Goal: Check status: Check status

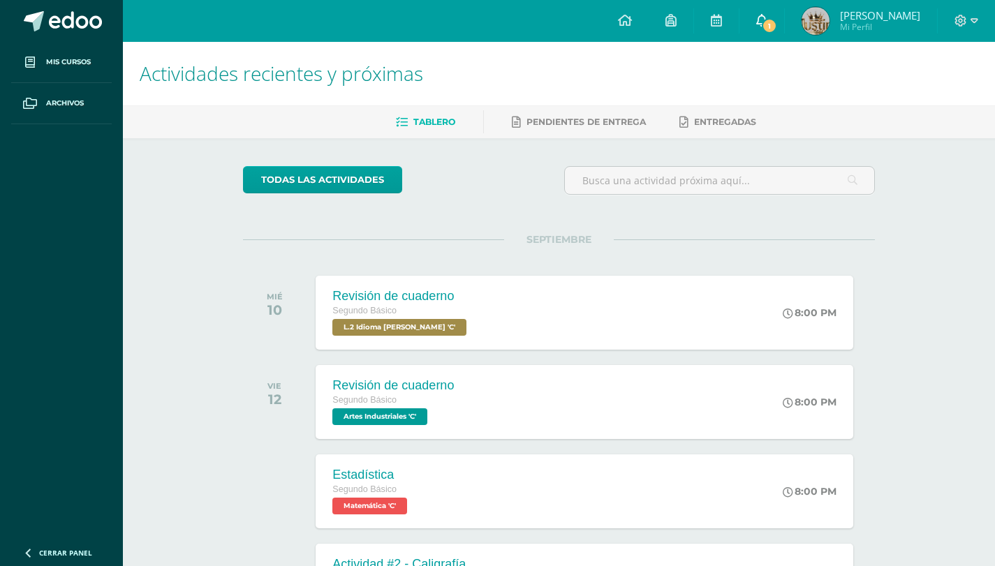
click at [757, 15] on link "1" at bounding box center [761, 21] width 45 height 42
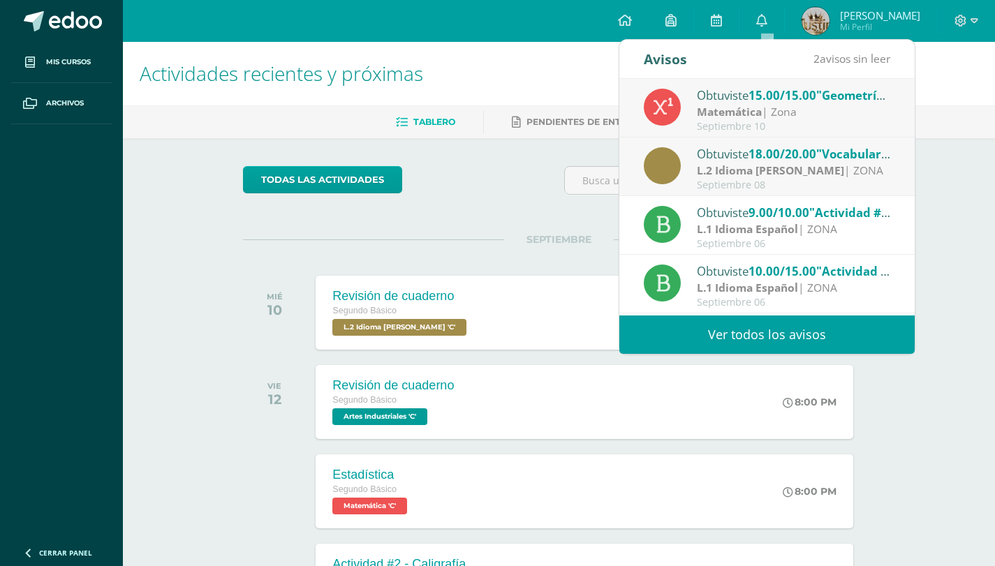
click at [950, 115] on ul "Tablero Pendientes de entrega Entregadas" at bounding box center [576, 121] width 872 height 23
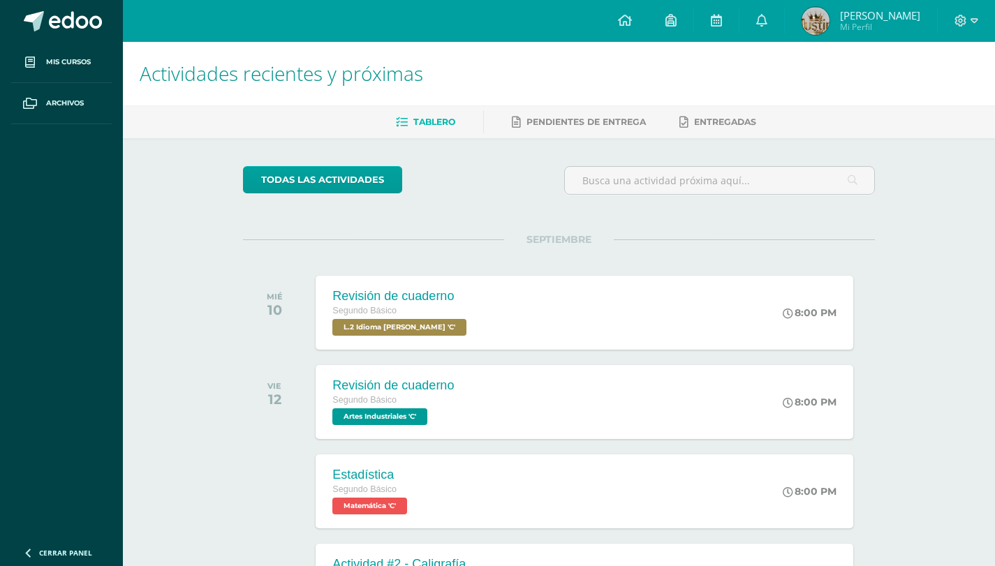
click at [859, 22] on span "Mi Perfil" at bounding box center [880, 27] width 80 height 12
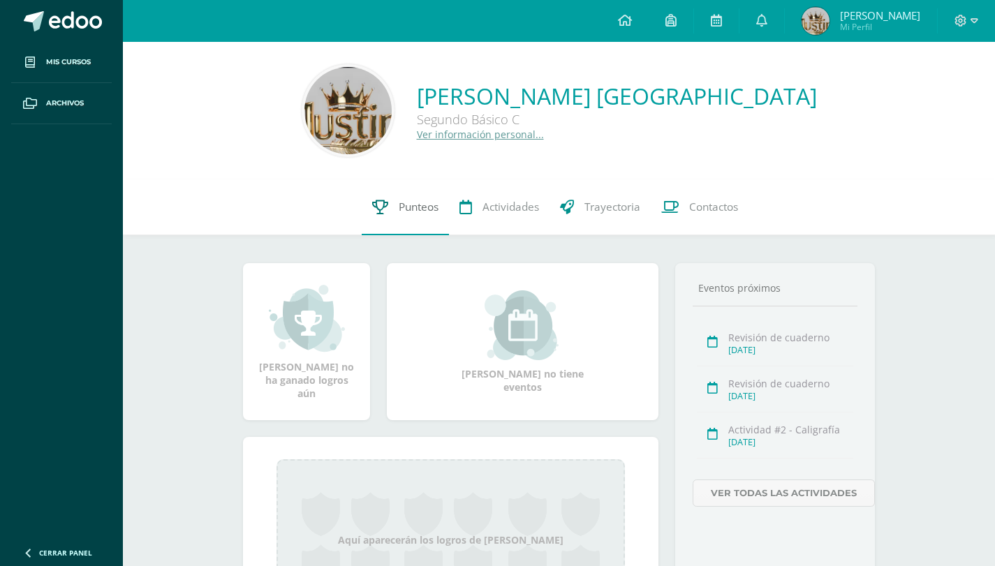
click at [441, 213] on link "Punteos" at bounding box center [405, 207] width 87 height 56
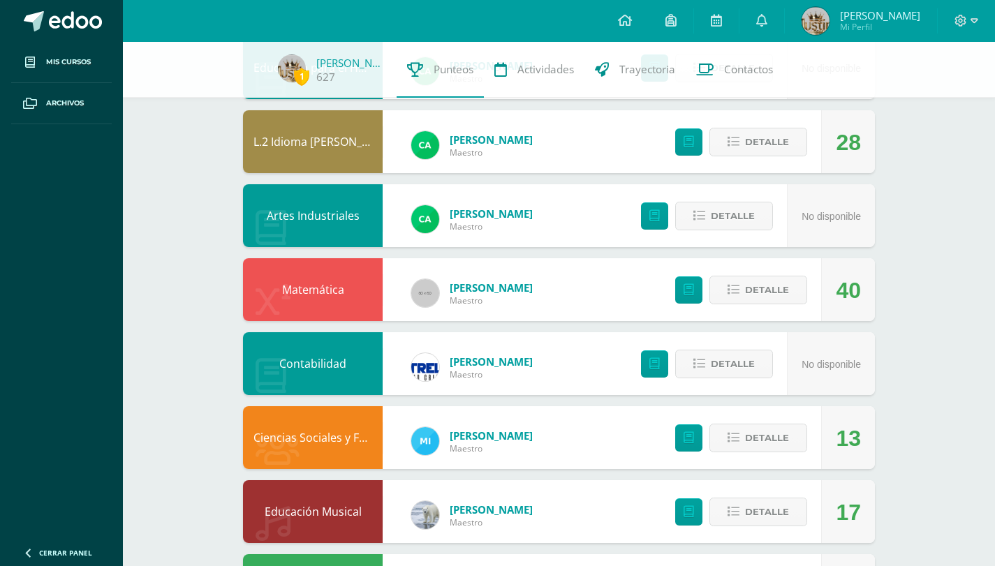
scroll to position [425, 0]
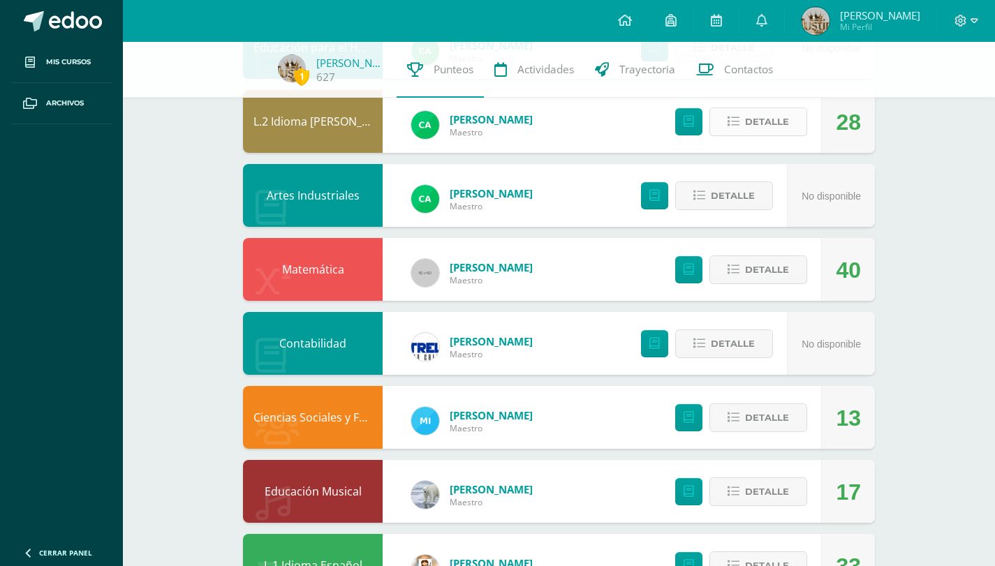
click at [790, 115] on button "Detalle" at bounding box center [758, 122] width 98 height 29
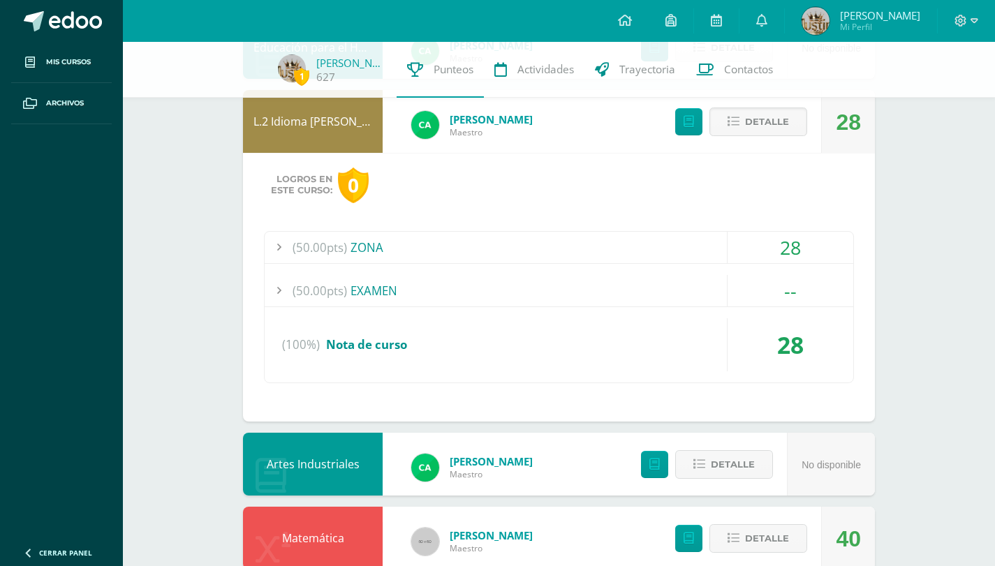
click at [494, 248] on div "(50.00pts) ZONA" at bounding box center [559, 247] width 589 height 31
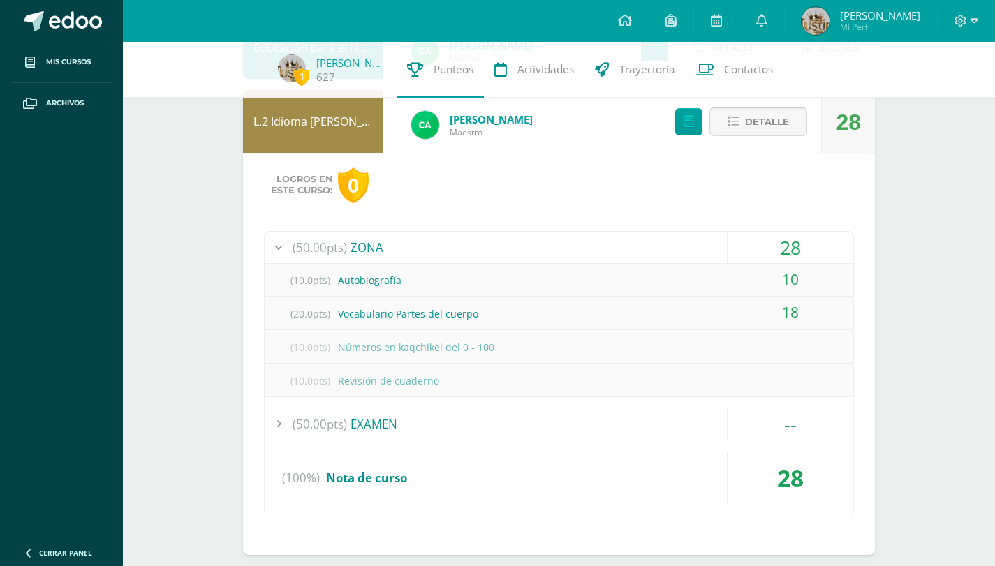
click at [746, 124] on span "Detalle" at bounding box center [767, 122] width 44 height 26
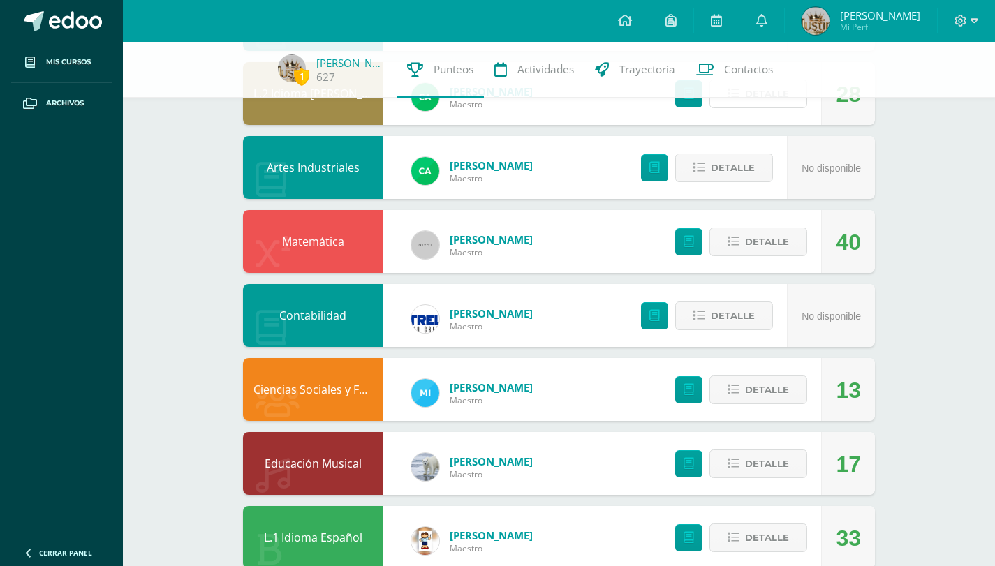
scroll to position [457, 0]
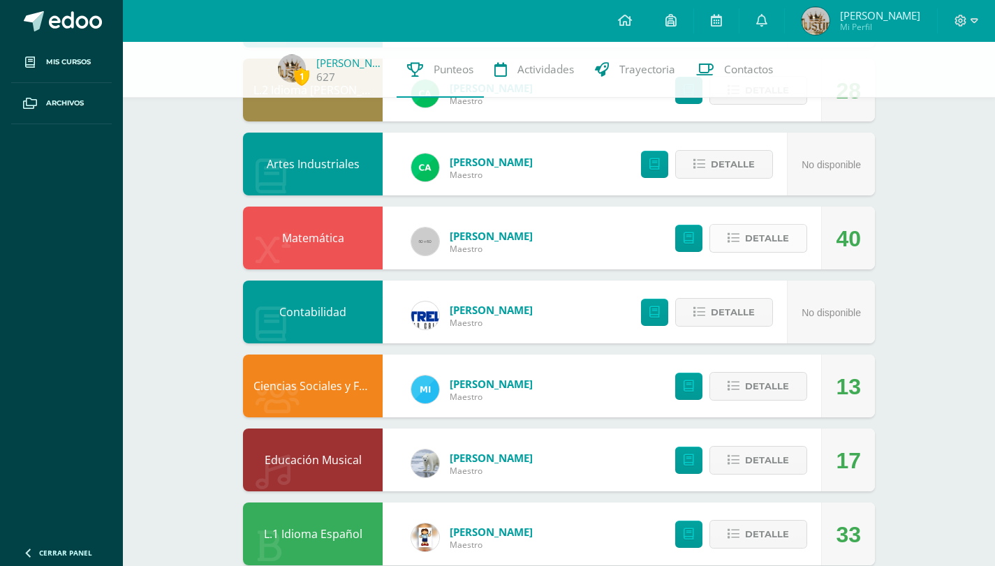
click at [746, 233] on span "Detalle" at bounding box center [767, 239] width 44 height 26
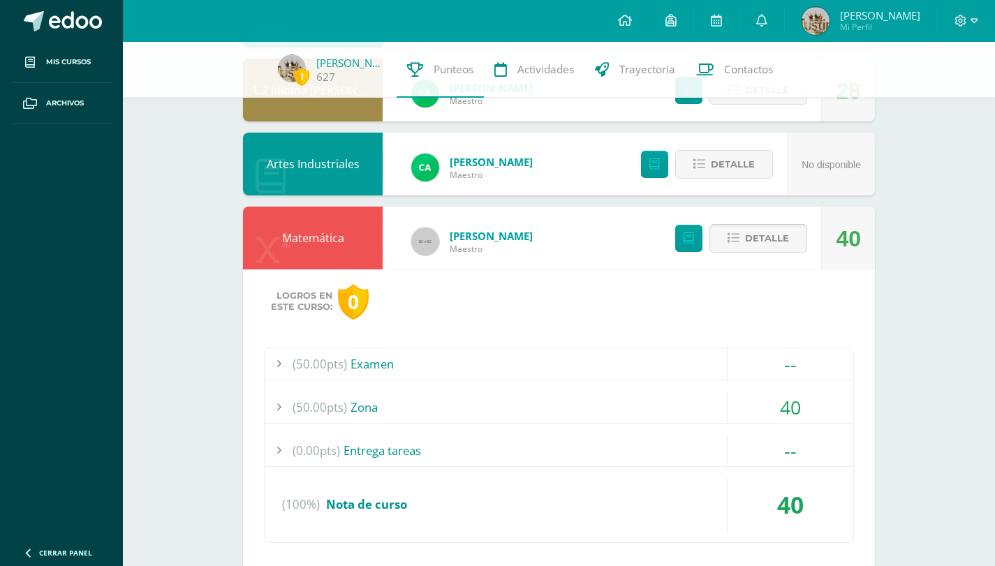
click at [746, 233] on span "Detalle" at bounding box center [767, 239] width 44 height 26
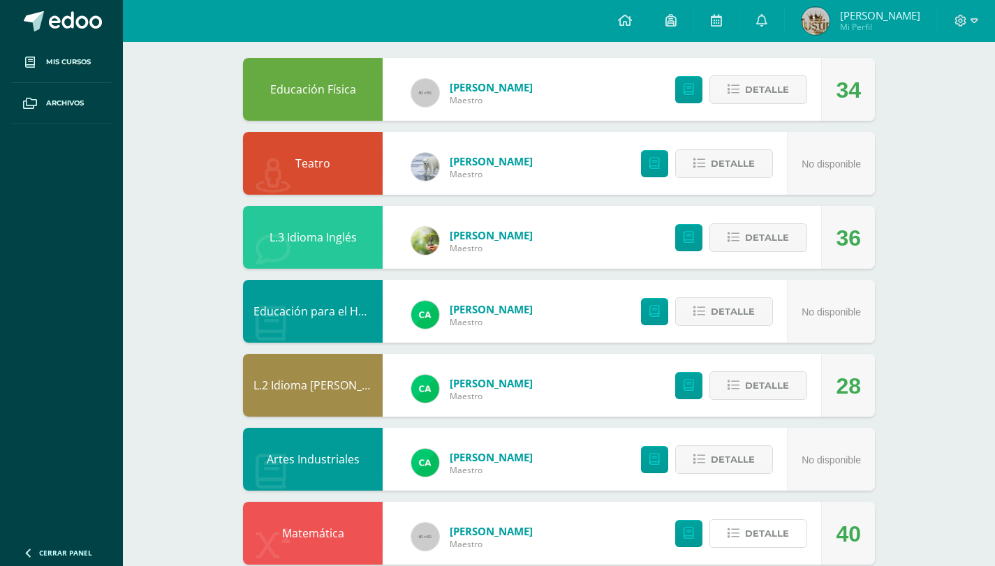
scroll to position [0, 0]
